Goal: Entertainment & Leisure: Consume media (video, audio)

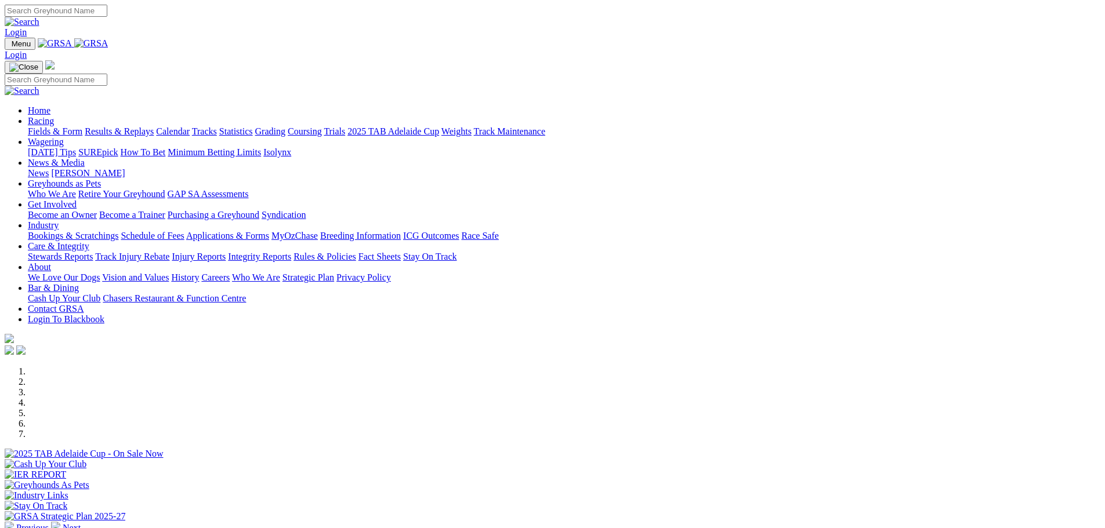
scroll to position [232, 0]
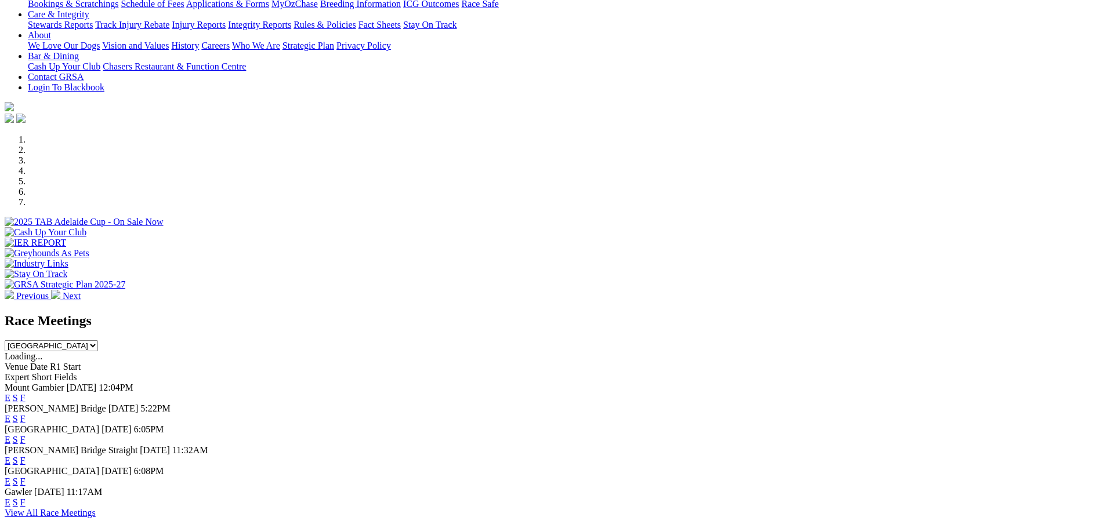
click at [10, 414] on link "E" at bounding box center [8, 419] width 6 height 10
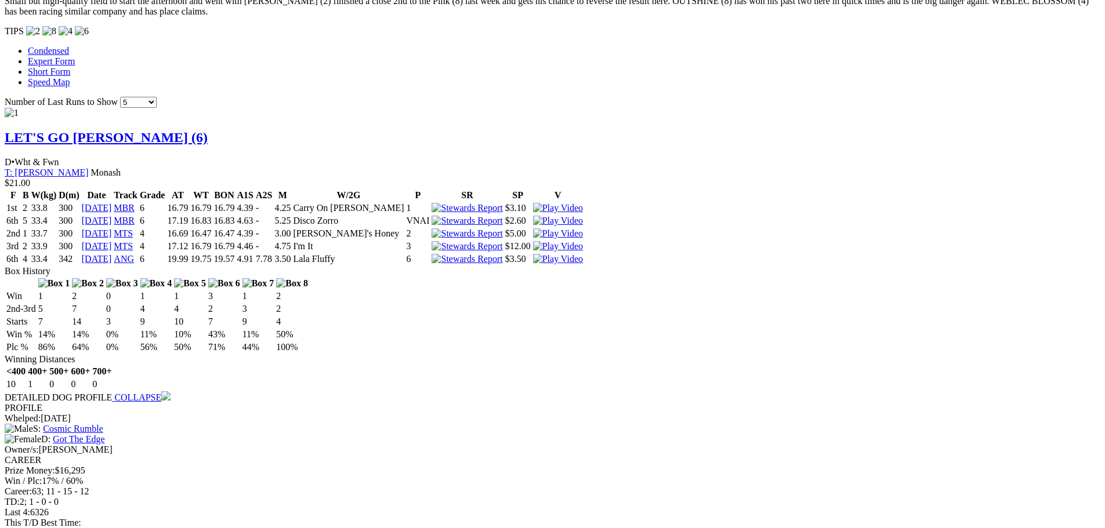
scroll to position [986, 0]
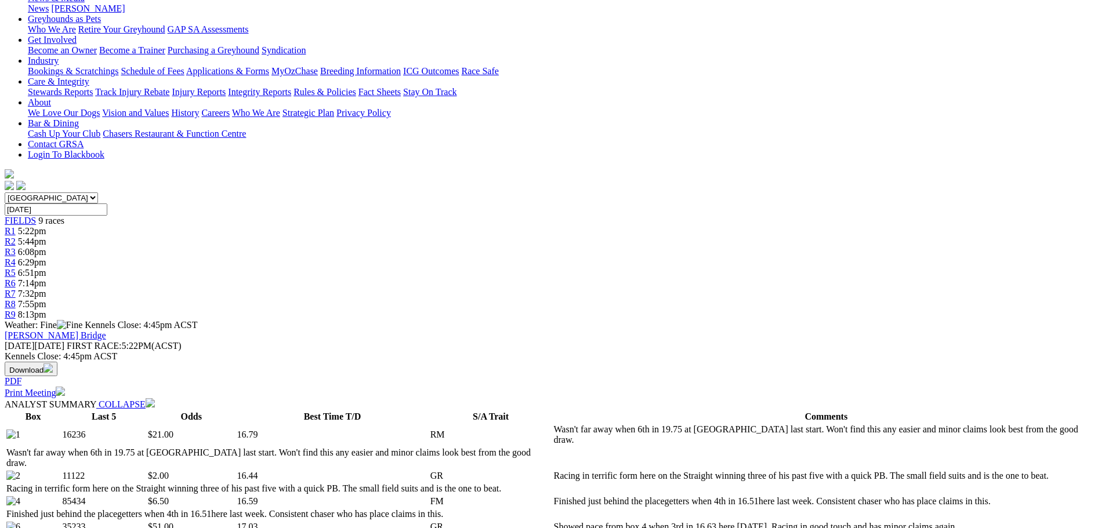
scroll to position [116, 0]
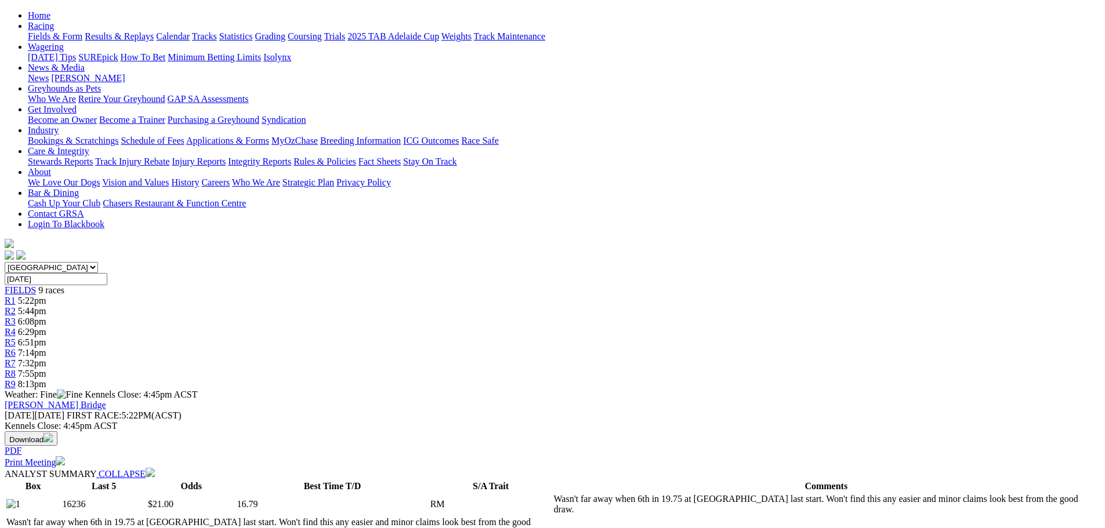
click at [377, 306] on div "R2 5:44pm" at bounding box center [552, 311] width 1095 height 10
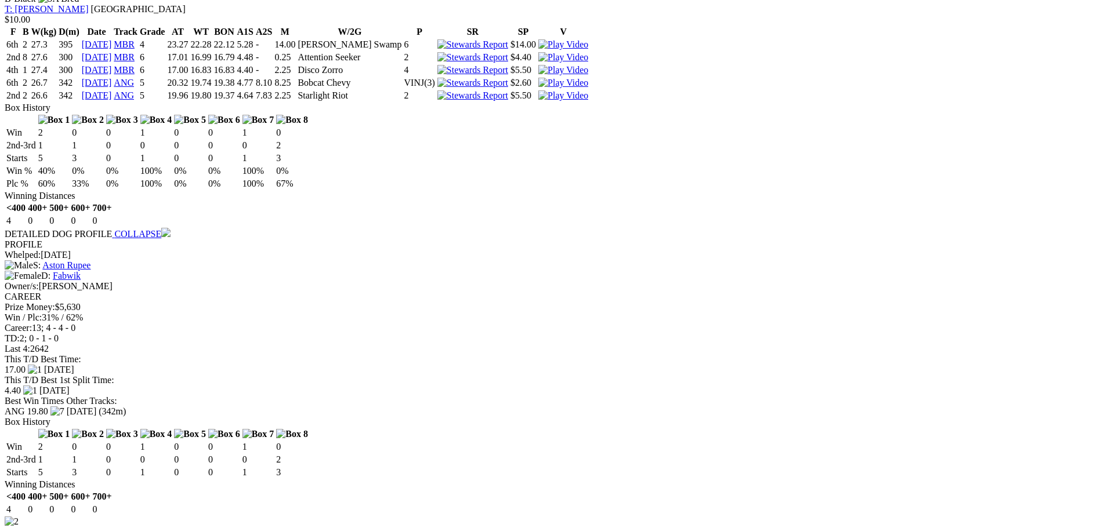
scroll to position [1160, 0]
